Goal: Information Seeking & Learning: Learn about a topic

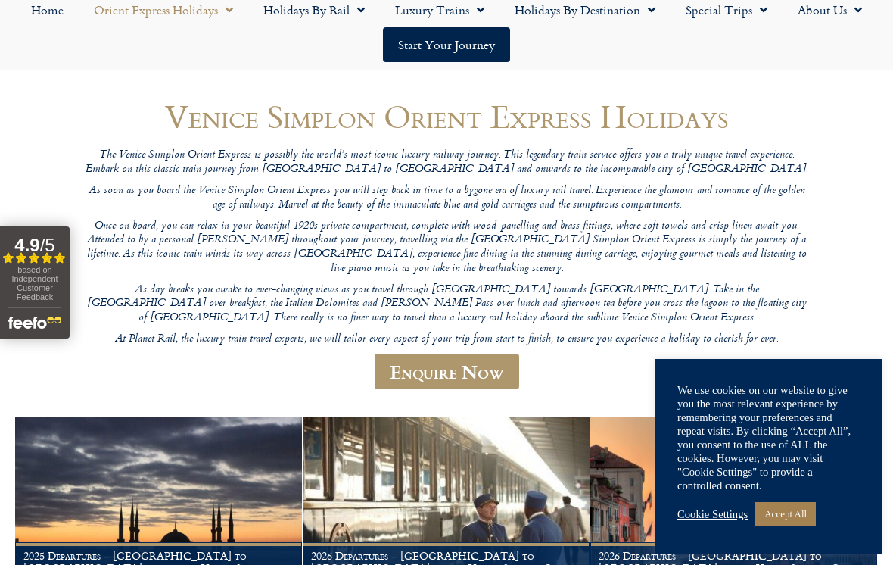
scroll to position [297, 0]
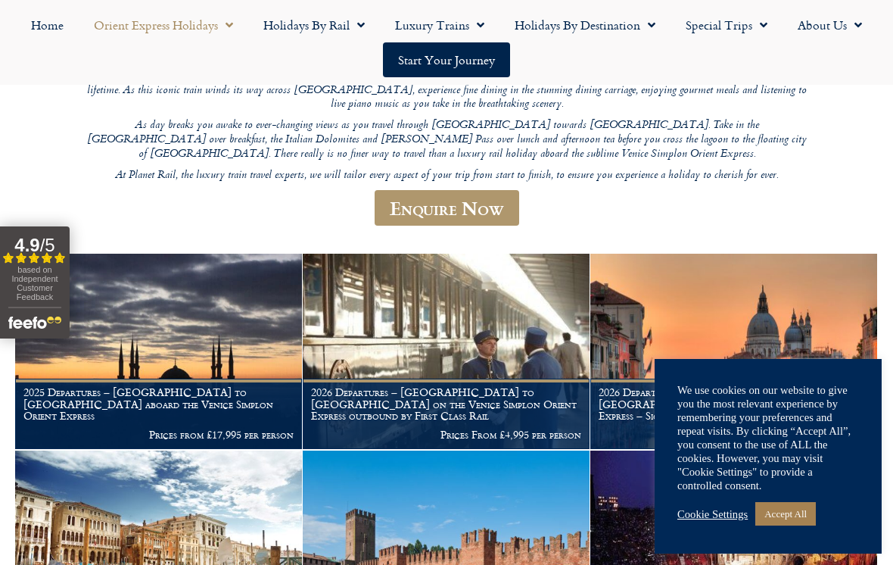
click at [812, 525] on link "Accept All" at bounding box center [785, 513] width 61 height 23
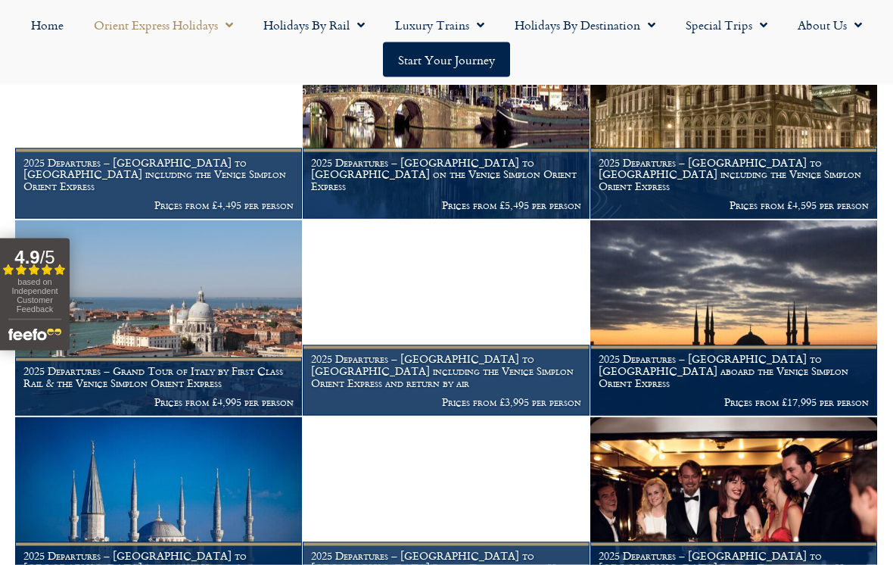
scroll to position [1127, 0]
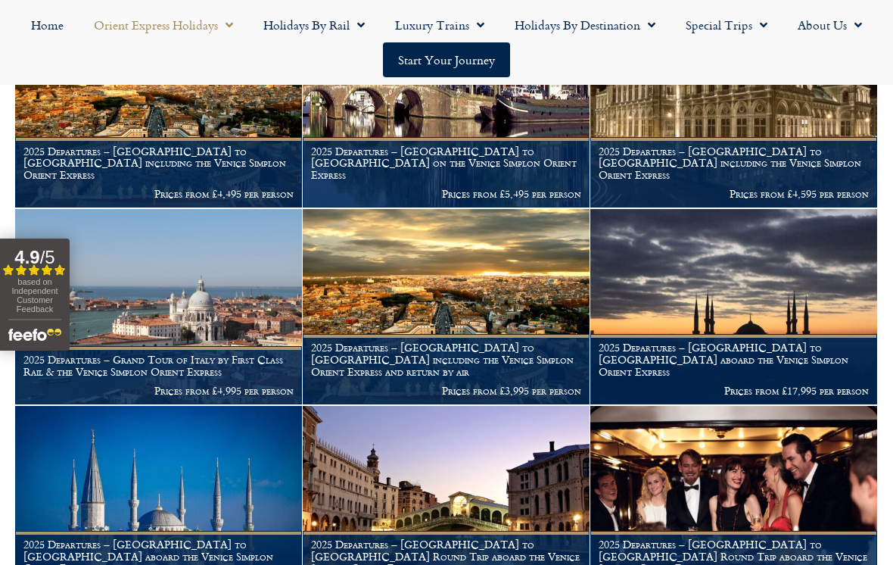
click at [514, 334] on figcaption "2025 Departures – London to Rome including the Venice Simplon Orient Express an…" at bounding box center [446, 369] width 287 height 70
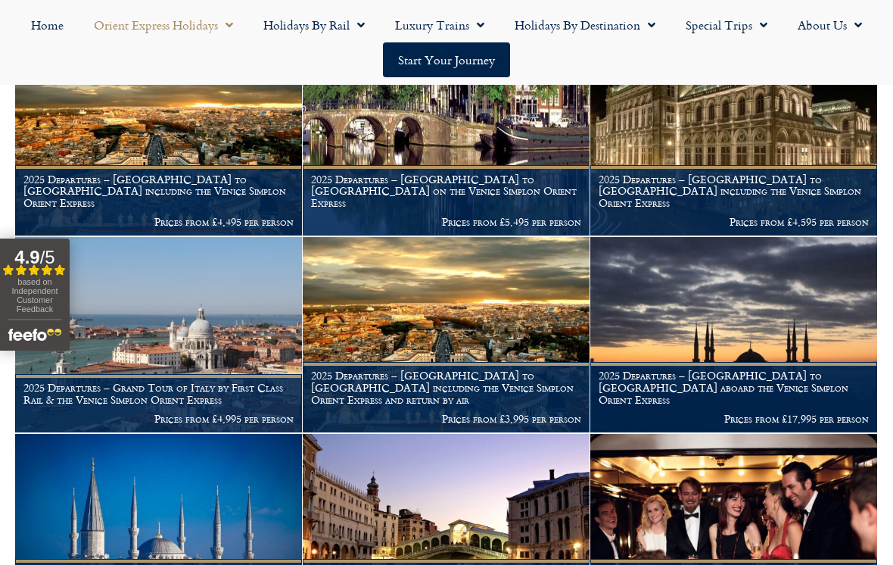
scroll to position [1109, 0]
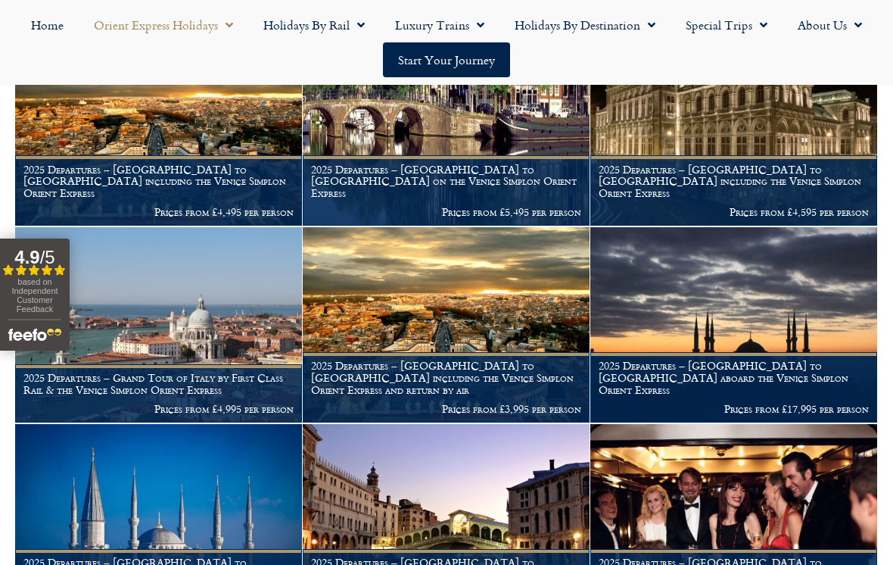
click at [266, 163] on h1 "2025 Departures – London to Rome including the Venice Simplon Orient Express" at bounding box center [158, 181] width 270 height 36
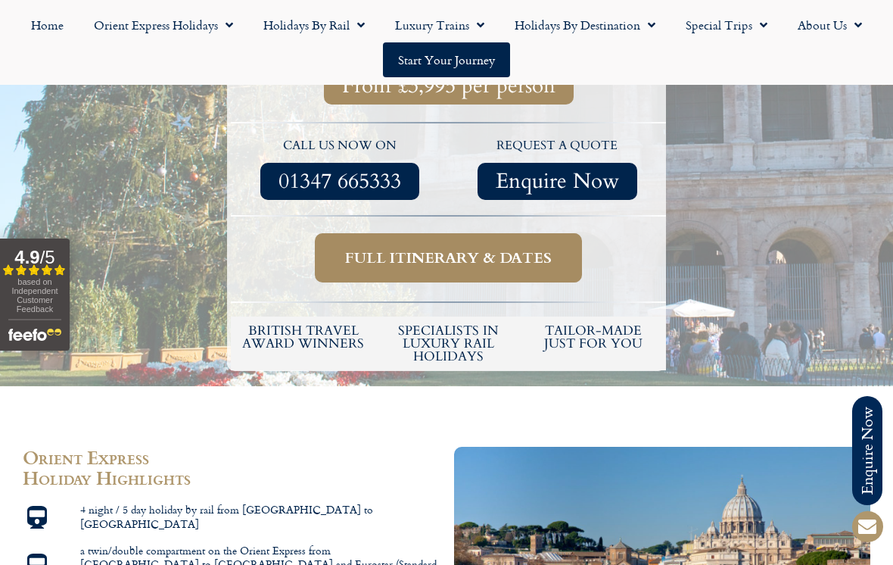
scroll to position [566, 0]
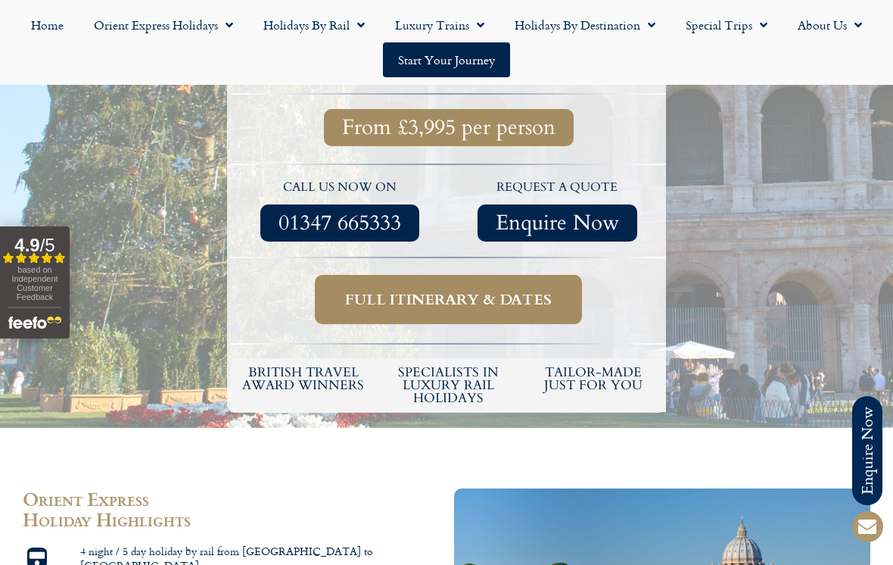
click at [524, 290] on span "Full itinerary & dates" at bounding box center [448, 299] width 207 height 19
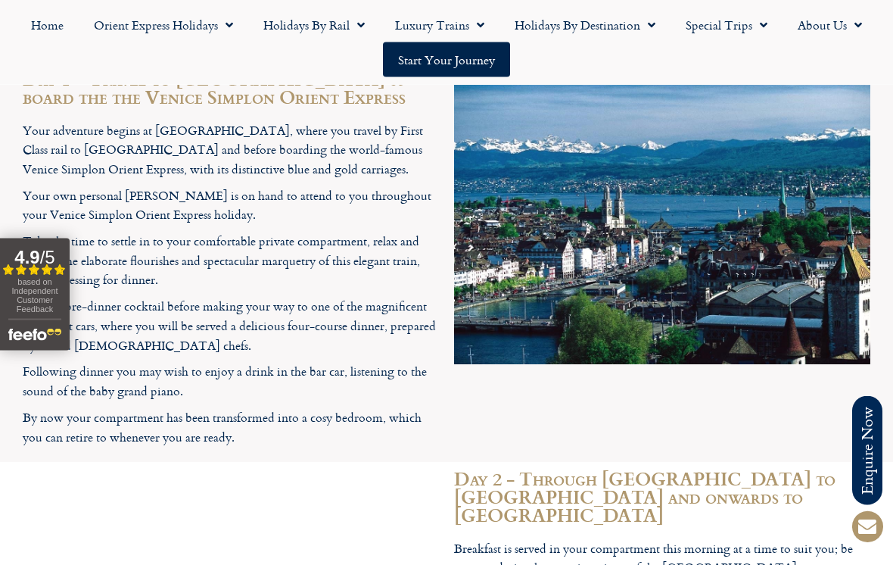
scroll to position [2217, 0]
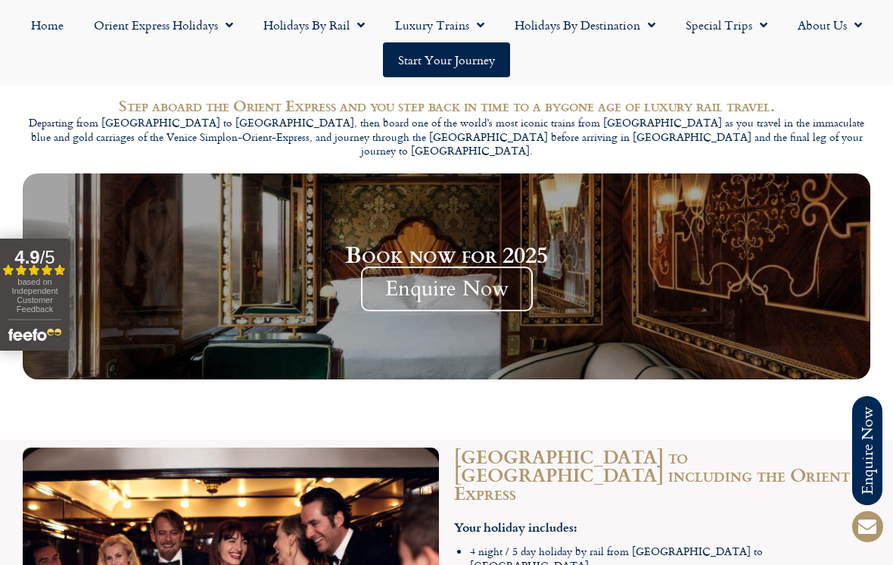
scroll to position [1706, 0]
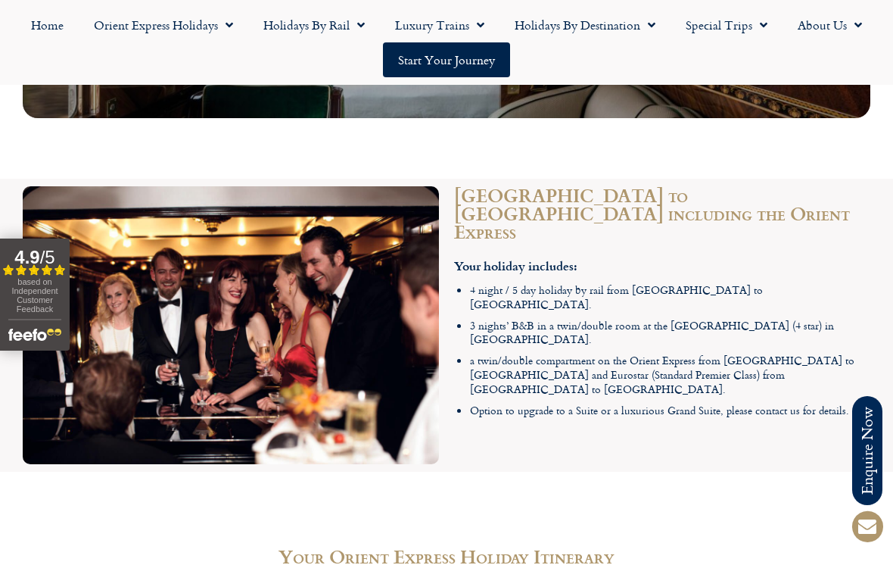
click at [757, 186] on h2 "London to Rome including the Orient Express" at bounding box center [662, 213] width 416 height 54
click at [726, 283] on li "4 night / 5 day holiday by rail from London to Rome." at bounding box center [670, 297] width 400 height 28
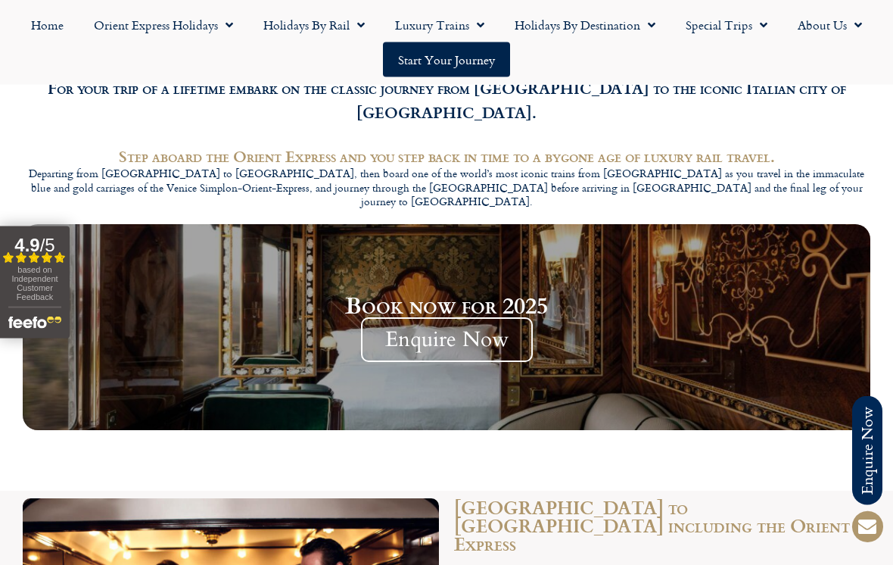
scroll to position [1370, 0]
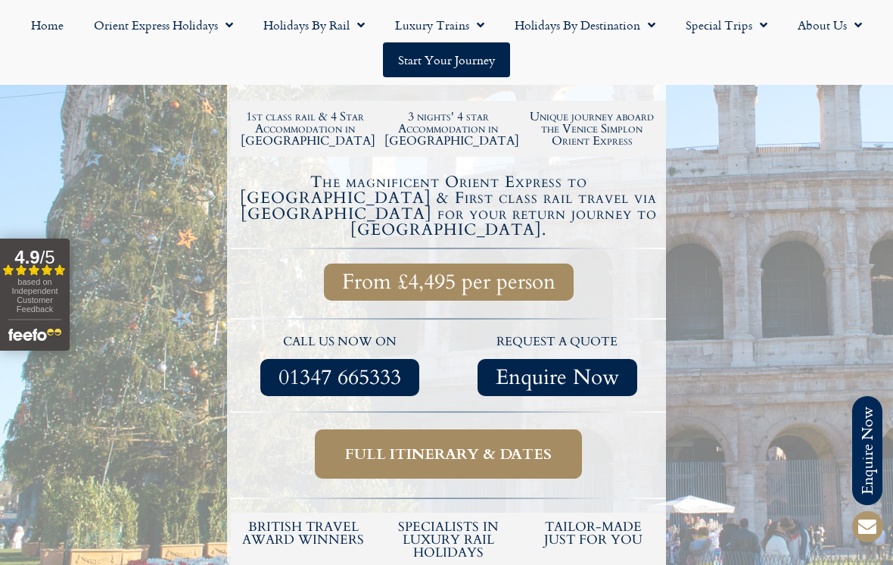
scroll to position [476, 0]
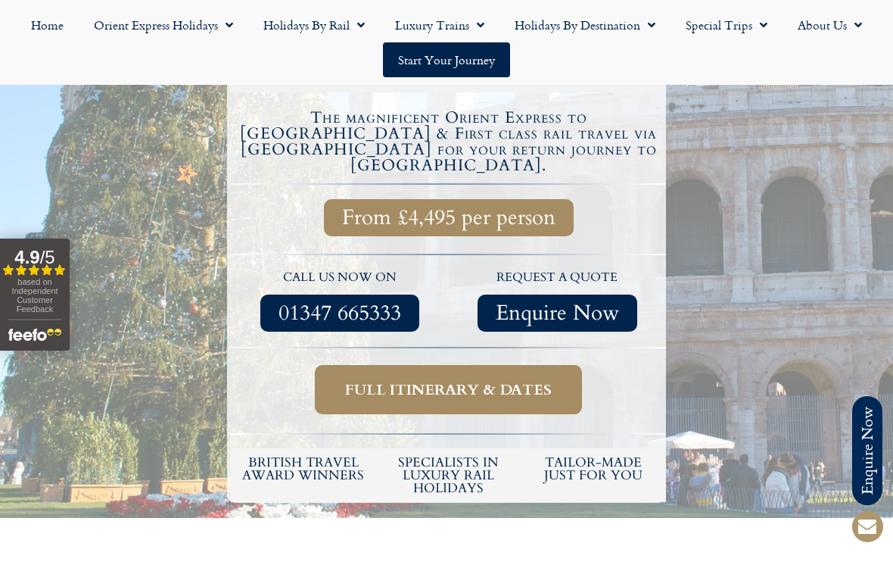
click at [544, 208] on span "From £4,495 per person" at bounding box center [448, 217] width 213 height 19
click at [529, 380] on span "Full itinerary & dates" at bounding box center [448, 389] width 207 height 19
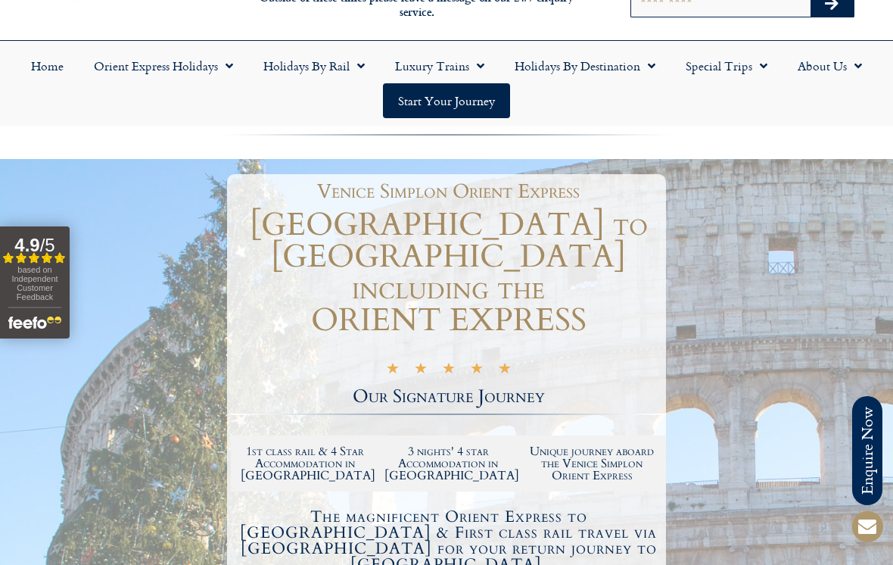
scroll to position [232, 0]
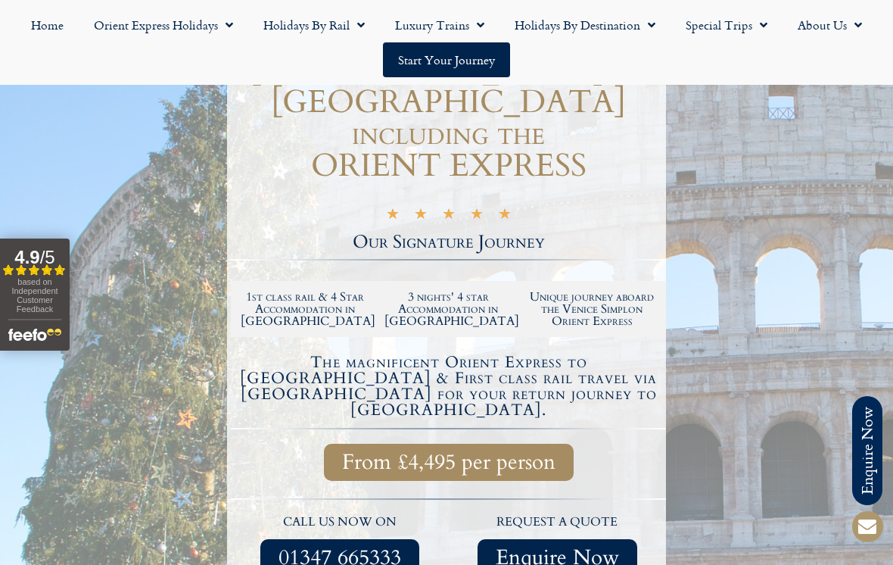
click at [492, 207] on div "★ ★ ★ ★ ★ 5/5" at bounding box center [449, 215] width 126 height 17
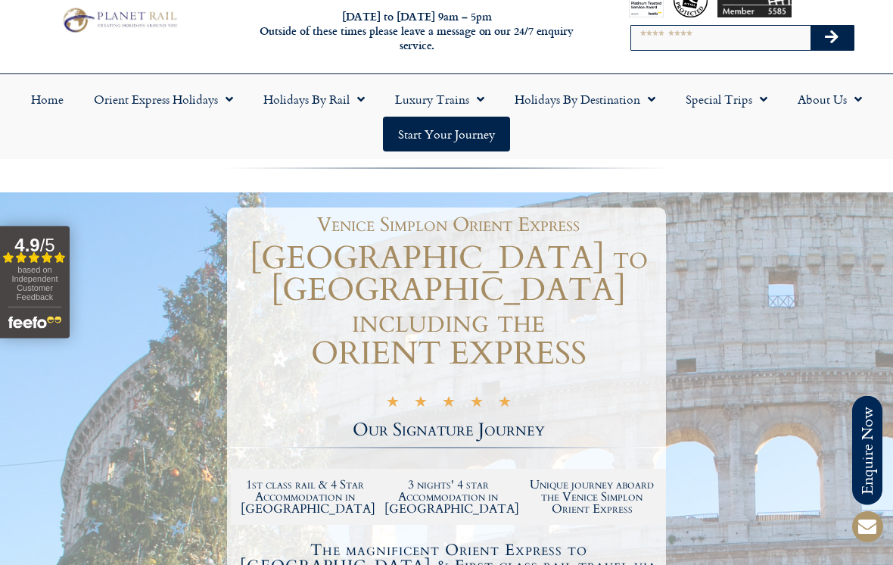
scroll to position [0, 0]
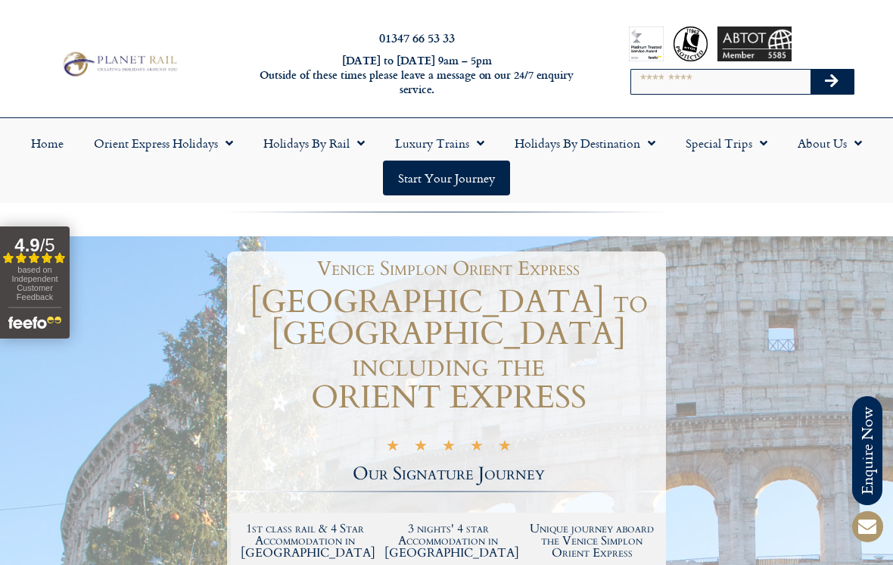
click at [766, 148] on span "Menu" at bounding box center [759, 142] width 15 height 27
click at [642, 134] on span "Menu" at bounding box center [647, 142] width 15 height 27
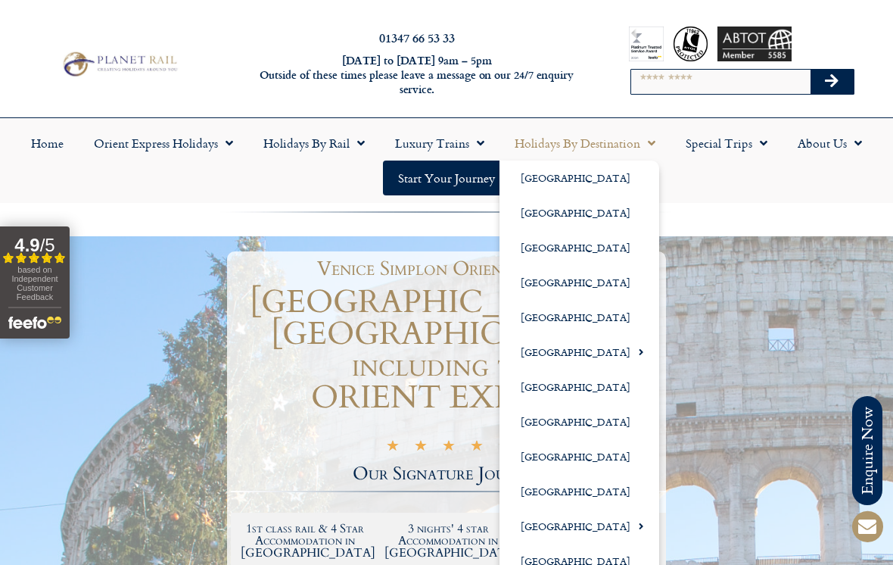
click at [652, 136] on span "Menu" at bounding box center [647, 142] width 15 height 27
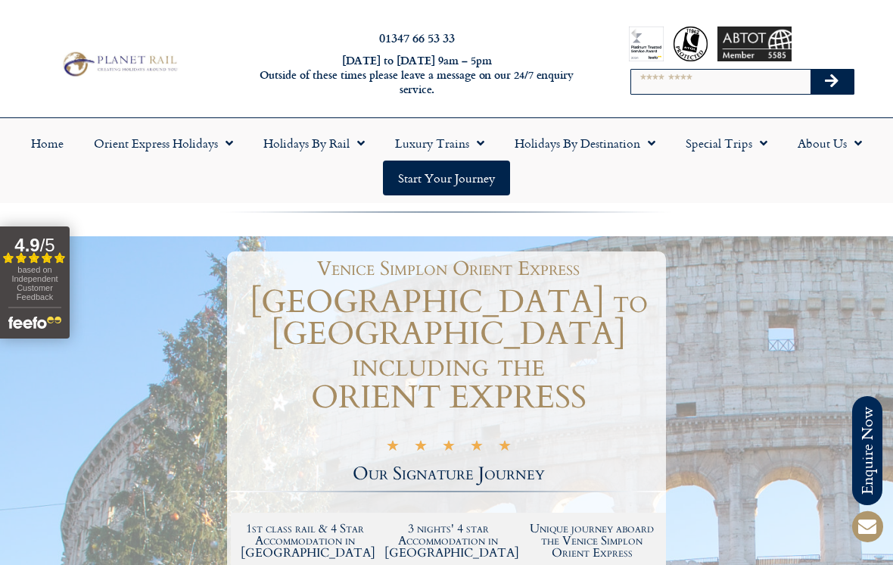
click at [486, 139] on link "Luxury Trains" at bounding box center [440, 143] width 120 height 35
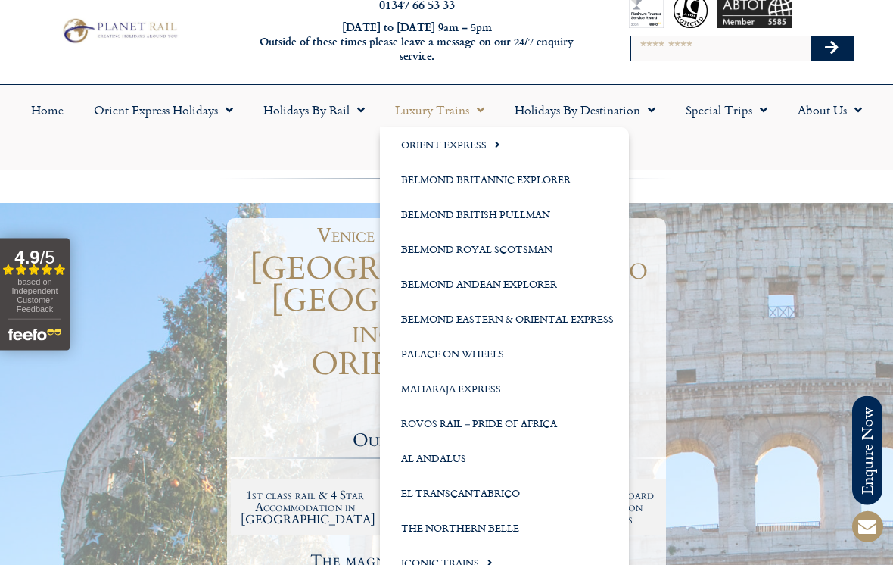
scroll to position [45, 0]
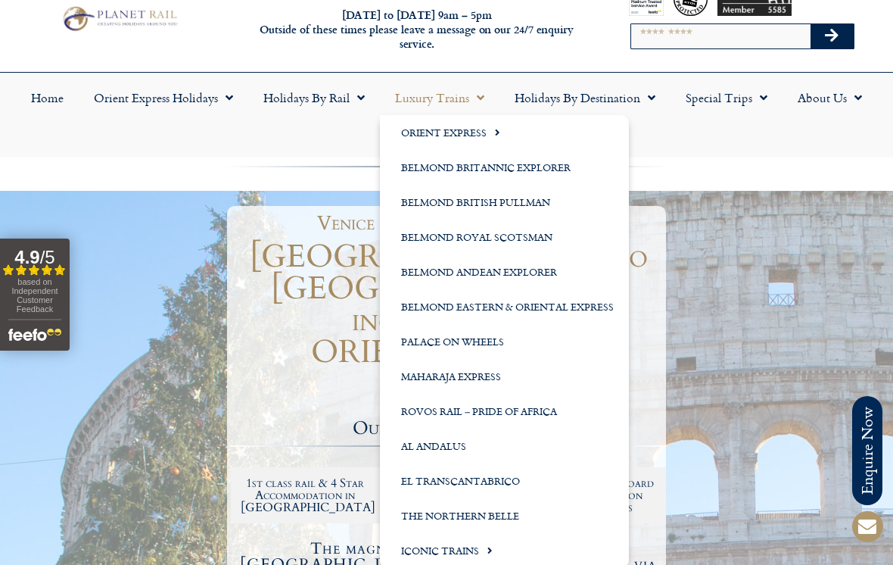
click at [659, 136] on ul "Home Orient Express Holidays Venice Simplon-Orient-Express – 2025 Venice Simplo…" at bounding box center [447, 115] width 878 height 70
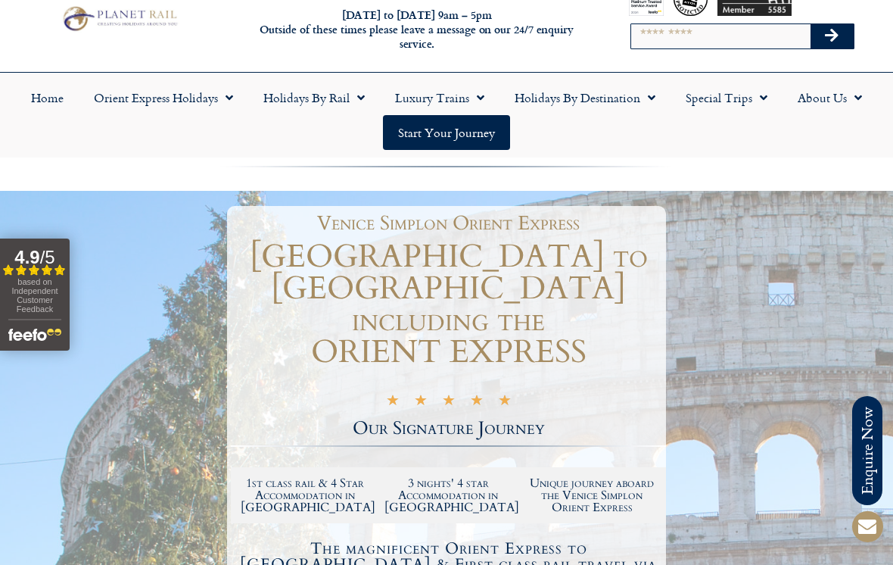
click at [362, 100] on span "Menu" at bounding box center [357, 97] width 15 height 27
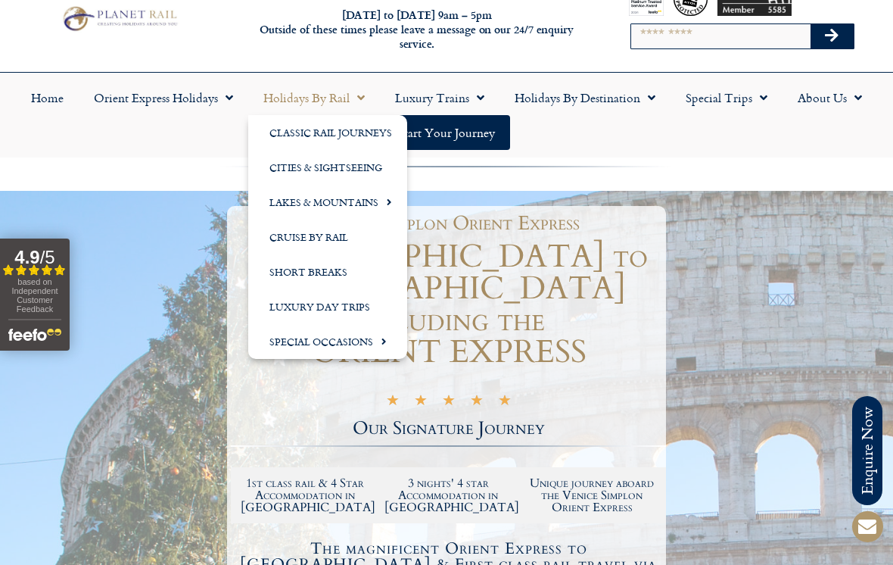
click at [373, 94] on link "Holidays by Rail" at bounding box center [314, 97] width 132 height 35
click at [233, 84] on span "Menu" at bounding box center [225, 97] width 15 height 27
